Goal: Navigation & Orientation: Find specific page/section

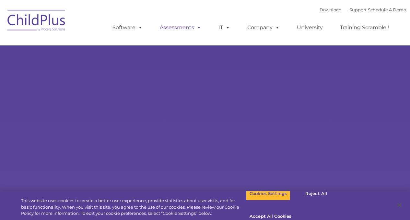
select select "MEDIUM"
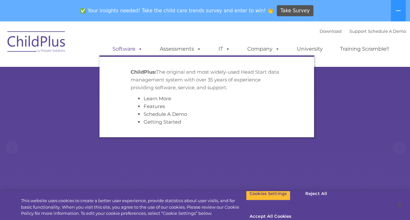
click at [128, 49] on link "Software" at bounding box center [127, 48] width 43 height 13
click at [128, 50] on link "Software" at bounding box center [127, 48] width 43 height 13
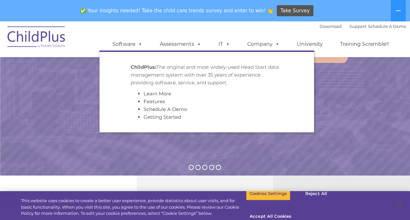
scroll to position [330, 0]
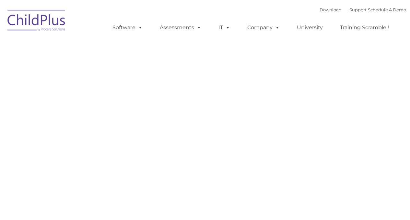
type input ""
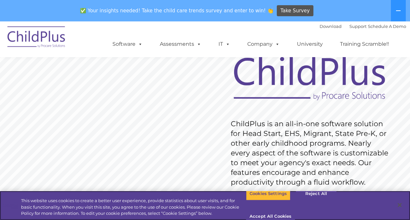
scroll to position [47, 0]
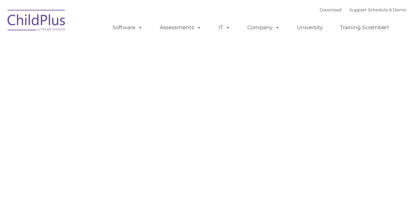
type input ""
